Goal: Navigation & Orientation: Find specific page/section

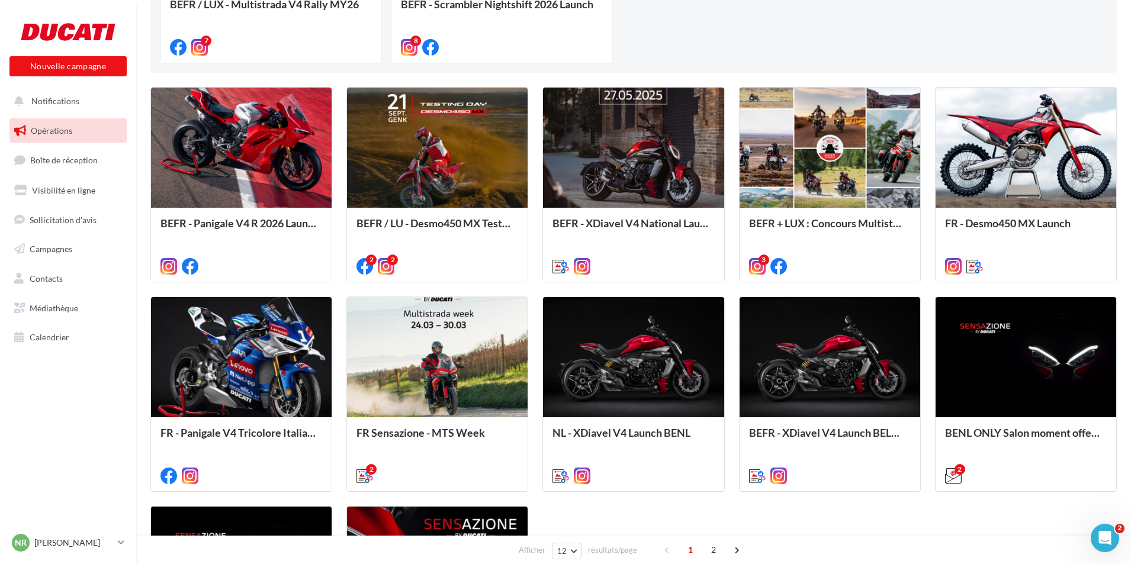
scroll to position [294, 0]
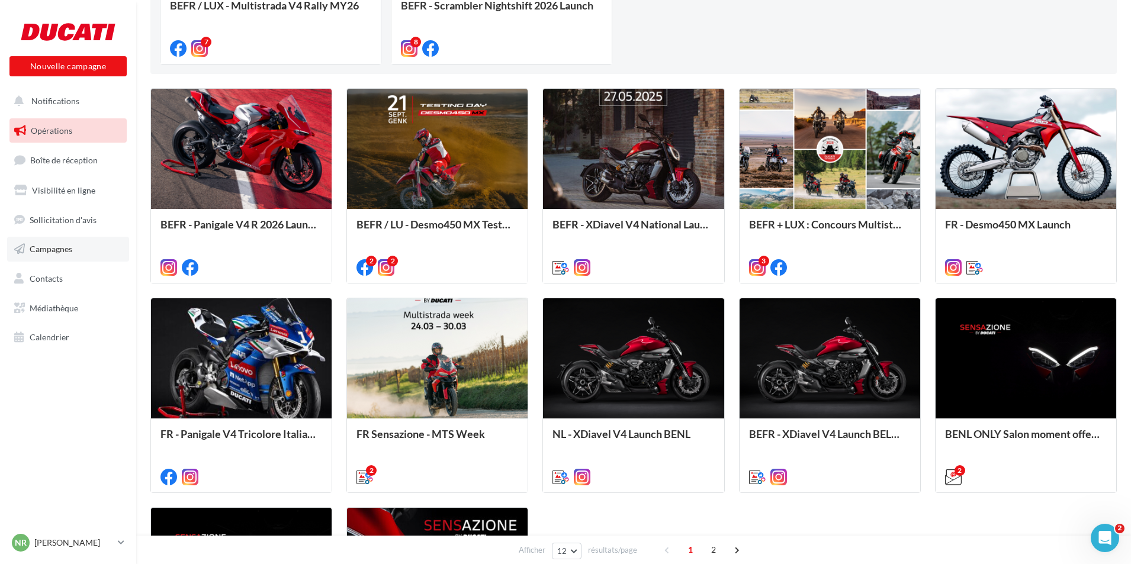
click at [57, 252] on span "Campagnes" at bounding box center [51, 249] width 43 height 10
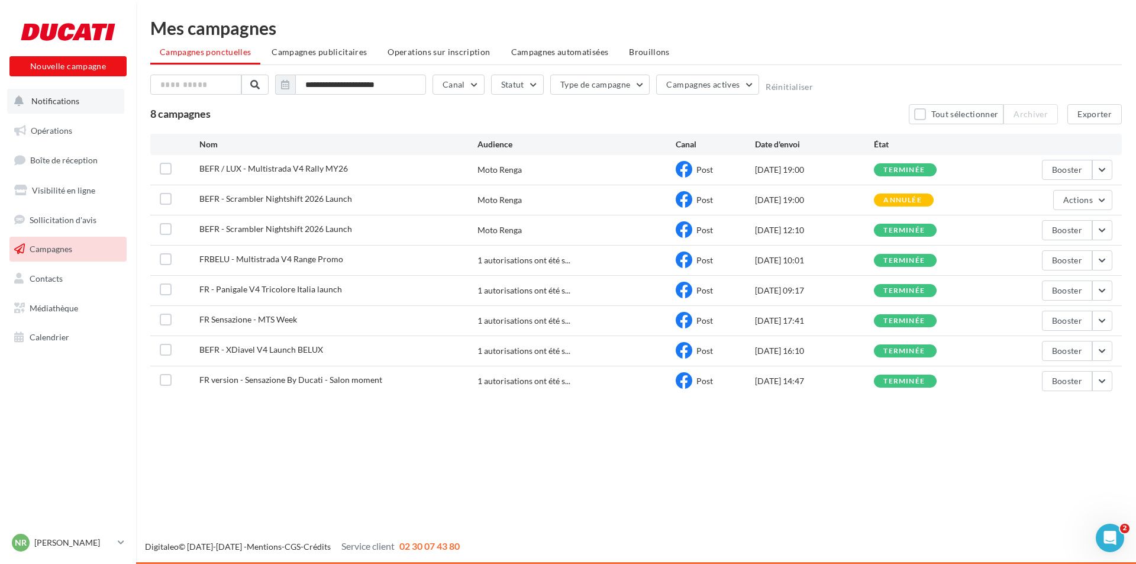
click at [76, 109] on button "Notifications" at bounding box center [65, 101] width 117 height 25
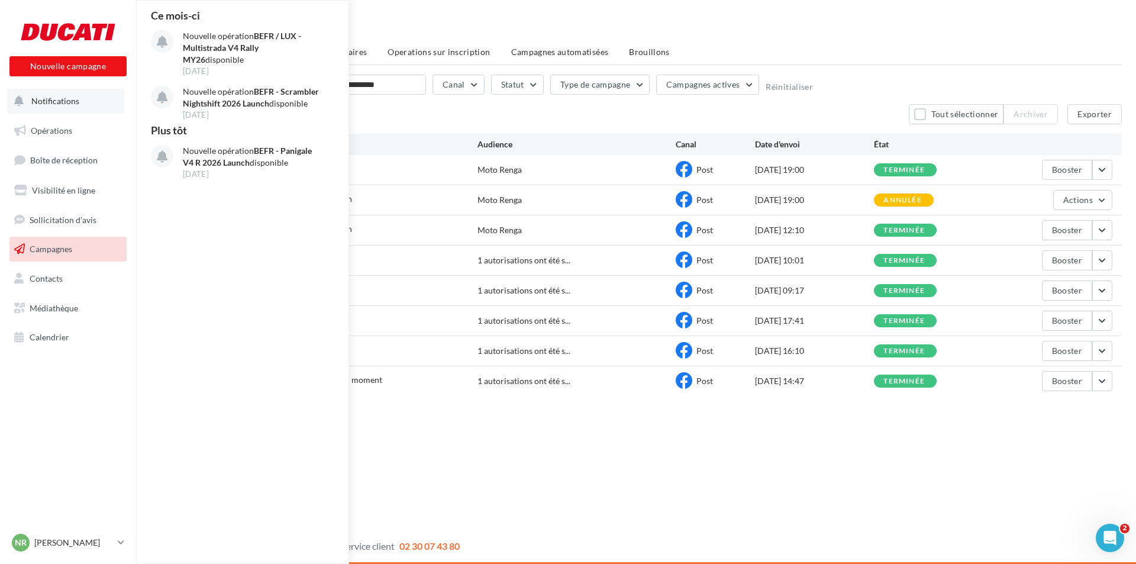
click at [84, 104] on button "Notifications Ce mois-ci Nouvelle opération BEFR / LUX - Multistrada V4 Rally M…" at bounding box center [65, 101] width 117 height 25
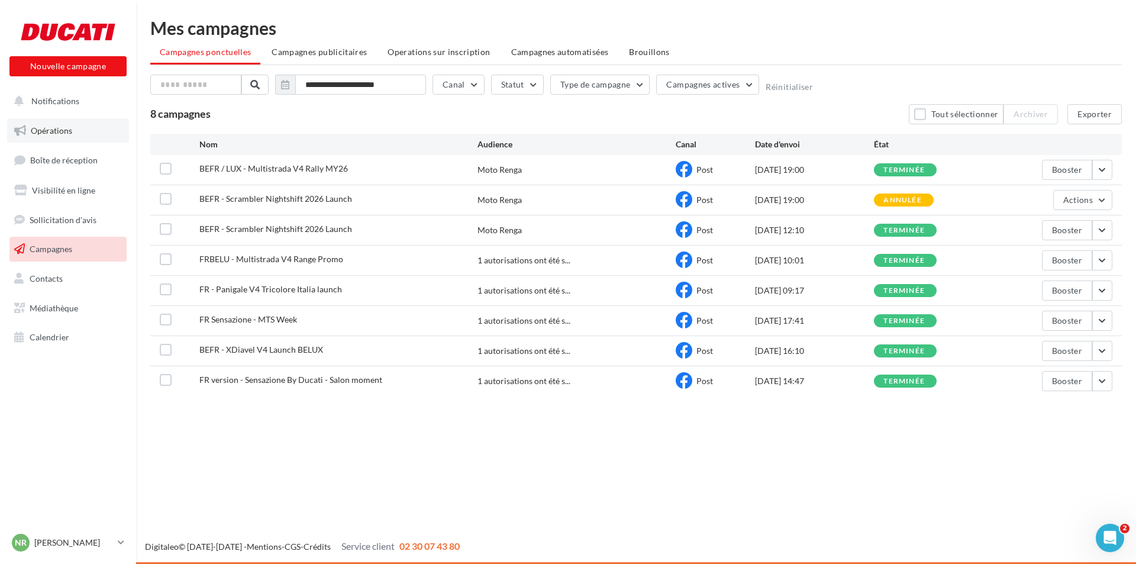
click at [67, 128] on span "Opérations" at bounding box center [51, 130] width 41 height 10
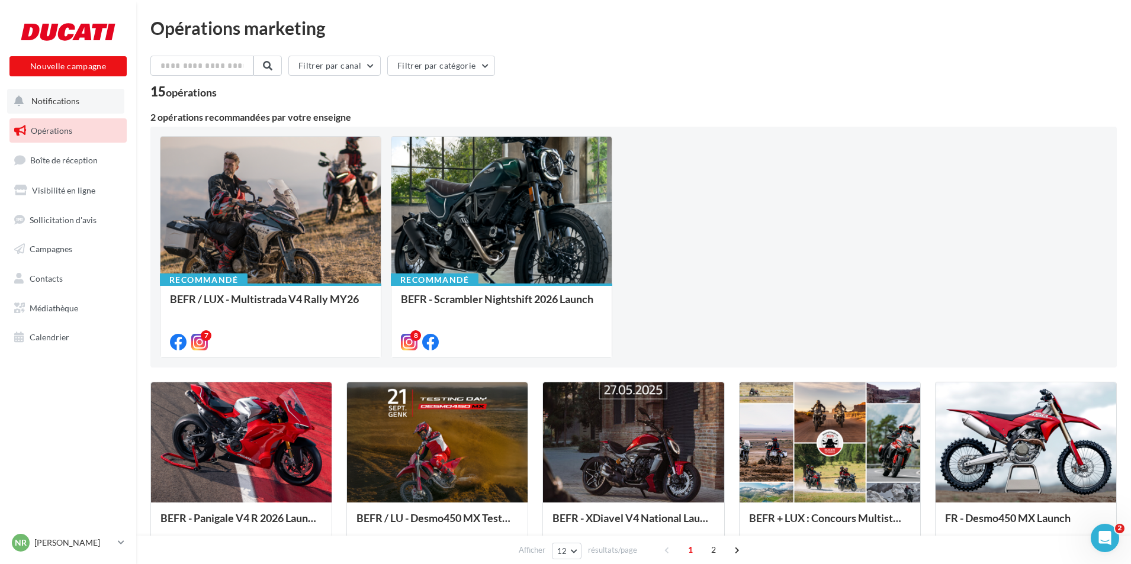
click at [78, 99] on span "Notifications" at bounding box center [55, 101] width 48 height 10
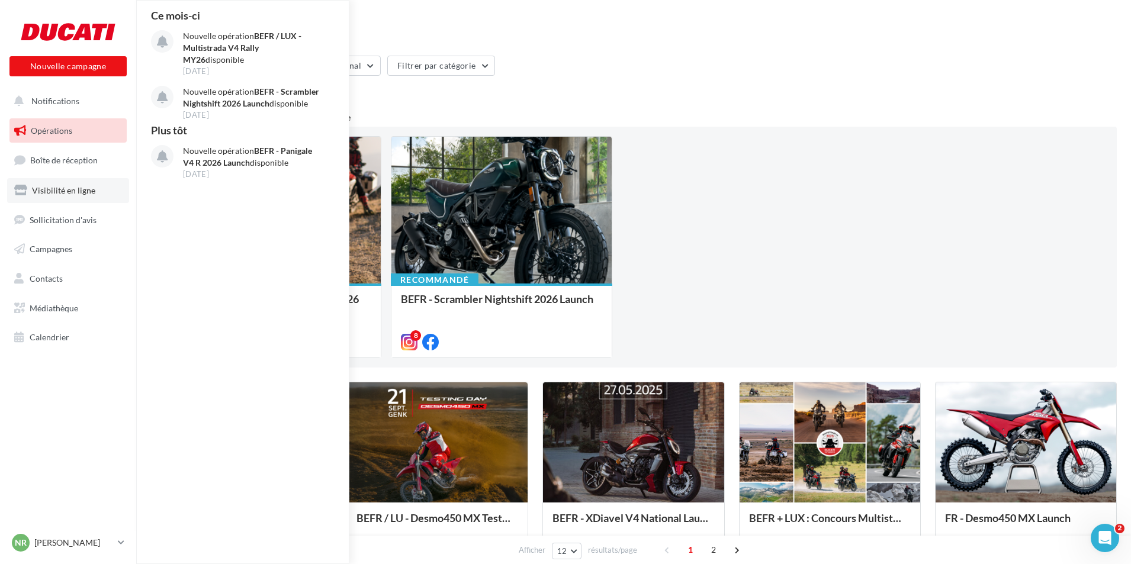
click at [101, 199] on link "Visibilité en ligne" at bounding box center [68, 190] width 122 height 25
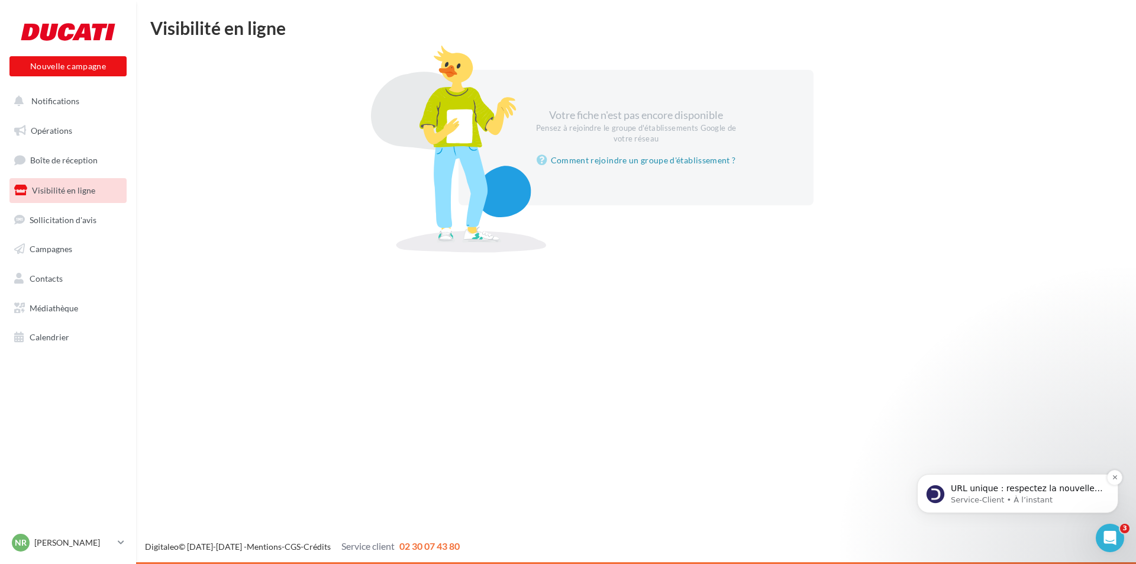
click at [1035, 498] on p "Service-Client • À l’instant" at bounding box center [1027, 500] width 153 height 11
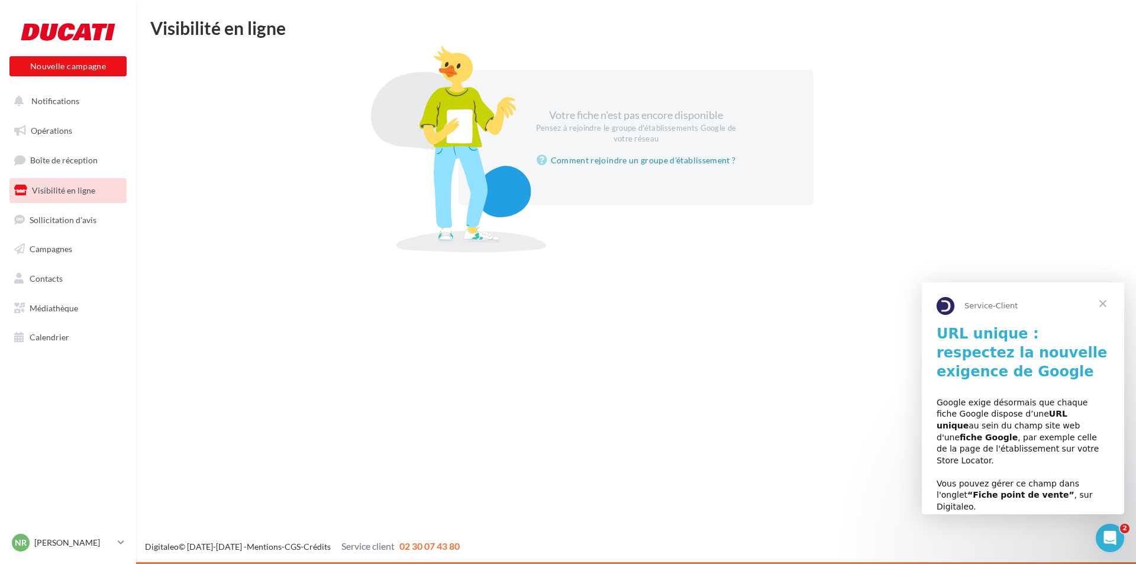
scroll to position [46, 0]
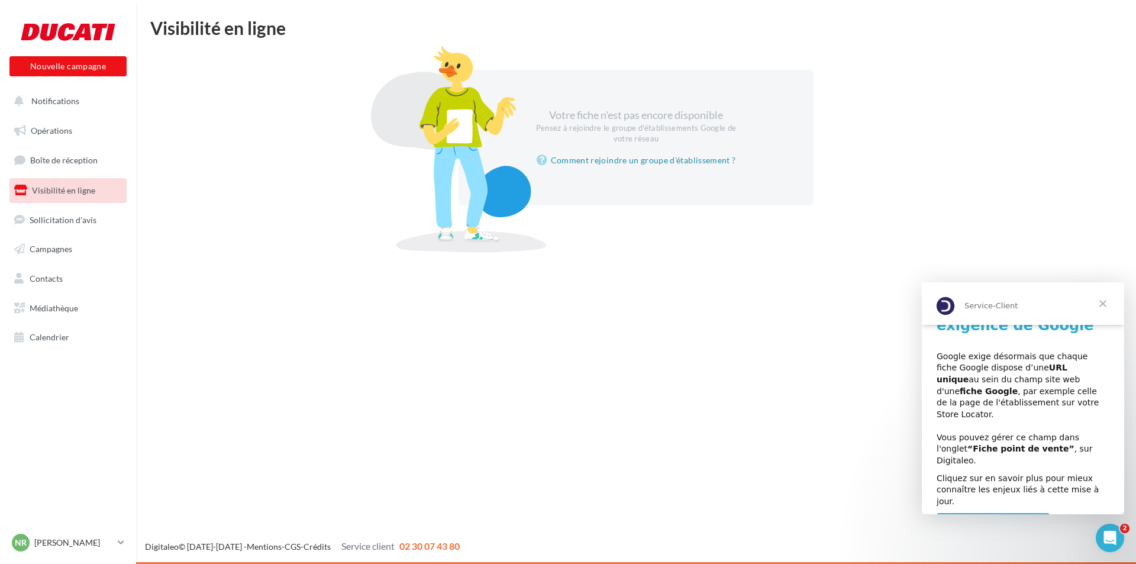
click at [1102, 302] on span "Fermer" at bounding box center [1103, 303] width 43 height 43
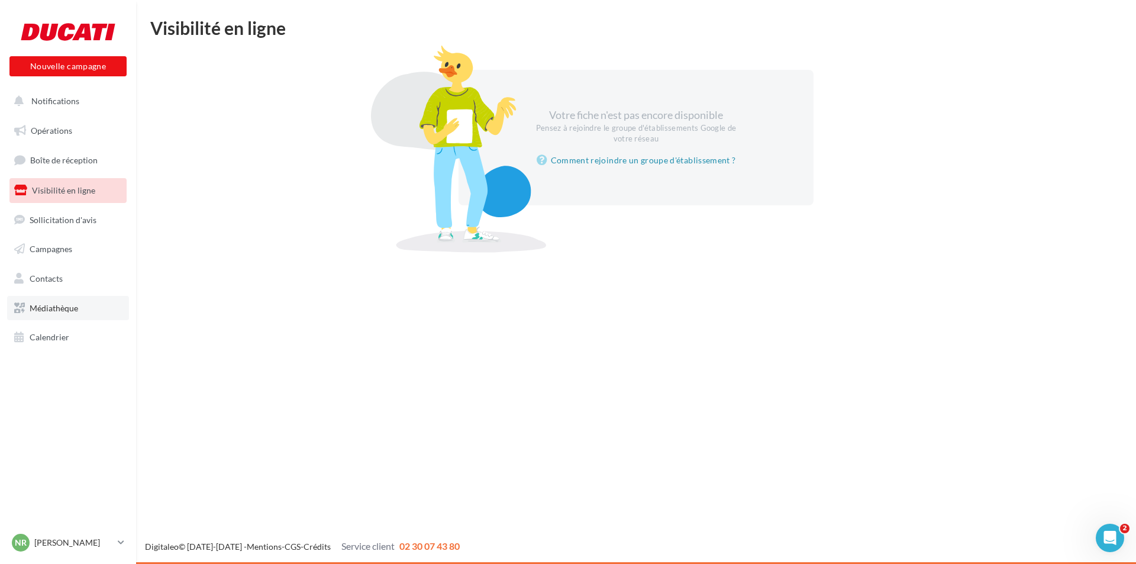
click at [51, 319] on link "Médiathèque" at bounding box center [68, 308] width 122 height 25
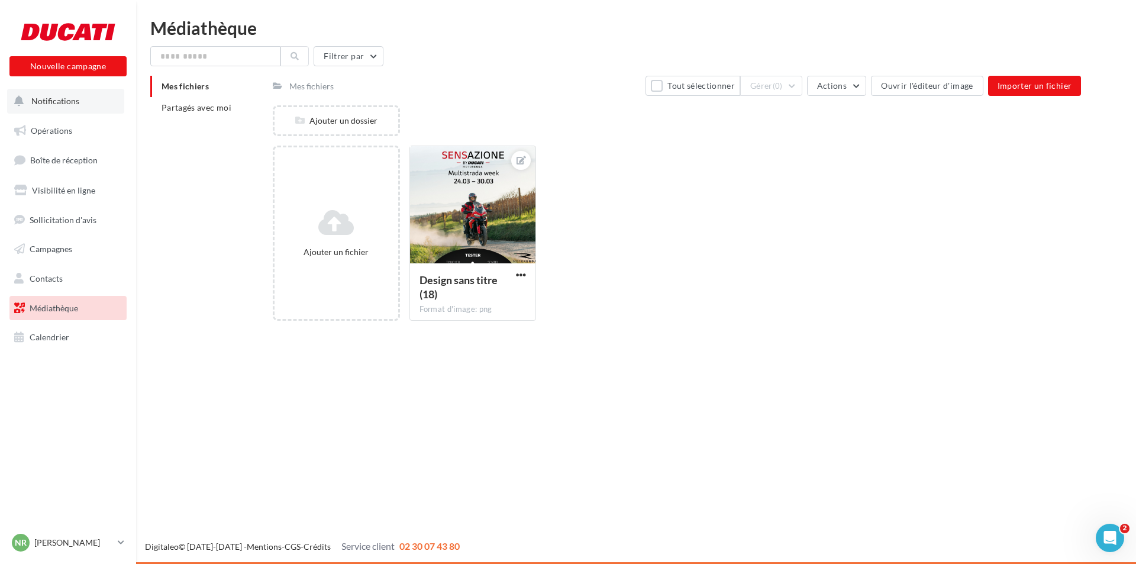
click at [56, 105] on span "Notifications" at bounding box center [55, 101] width 48 height 10
